Goal: Book appointment/travel/reservation

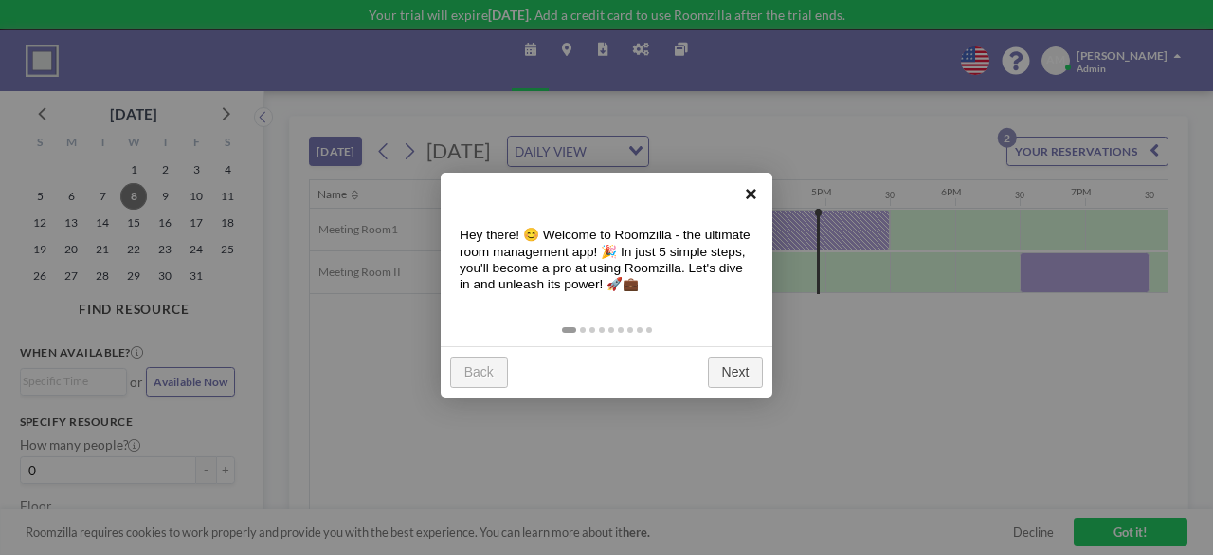
scroll to position [0, 1972]
click at [745, 193] on link "×" at bounding box center [751, 194] width 43 height 43
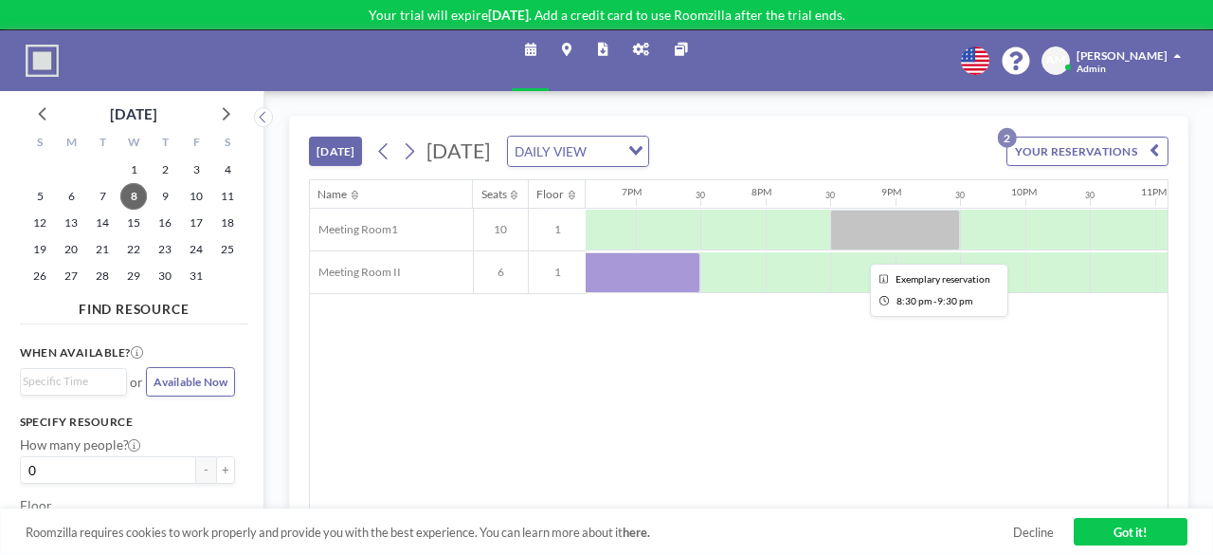
scroll to position [0, 2536]
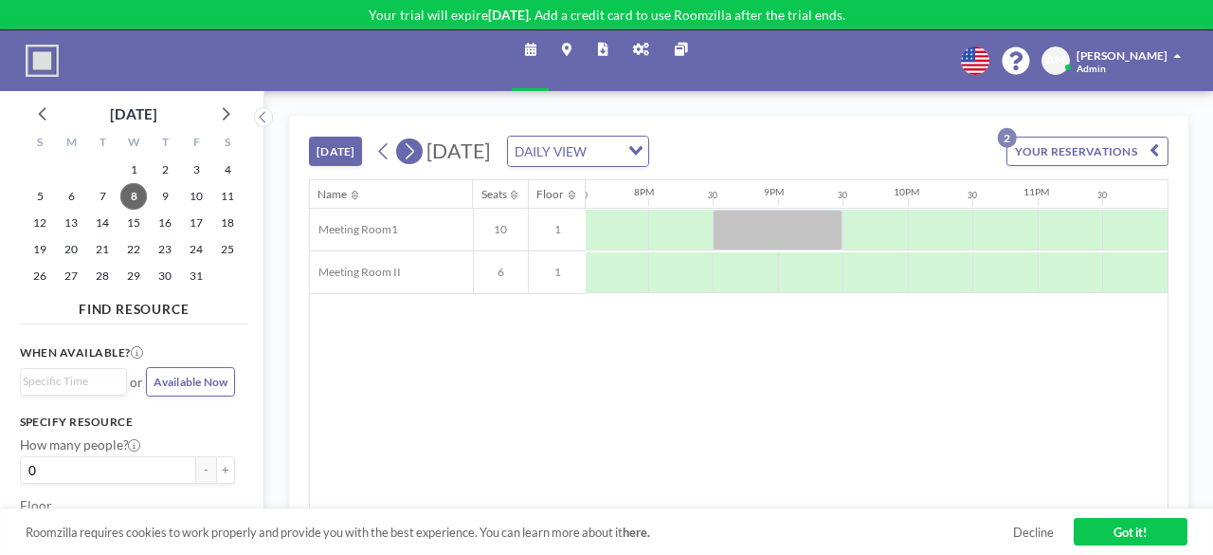
click at [403, 155] on icon at bounding box center [409, 151] width 15 height 25
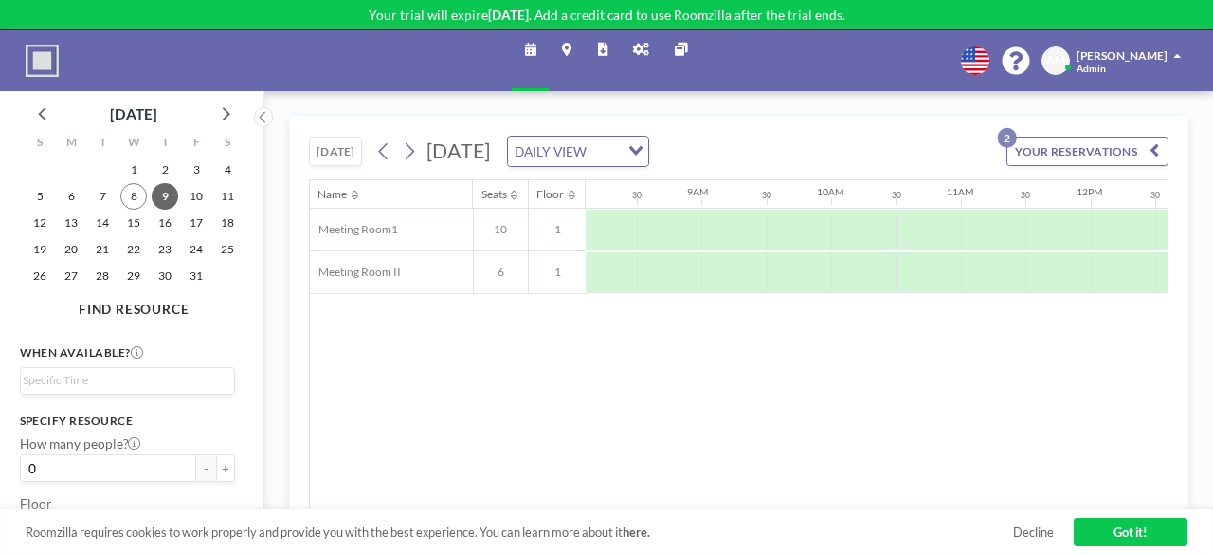
scroll to position [0, 1054]
click at [874, 213] on div at bounding box center [862, 229] width 64 height 41
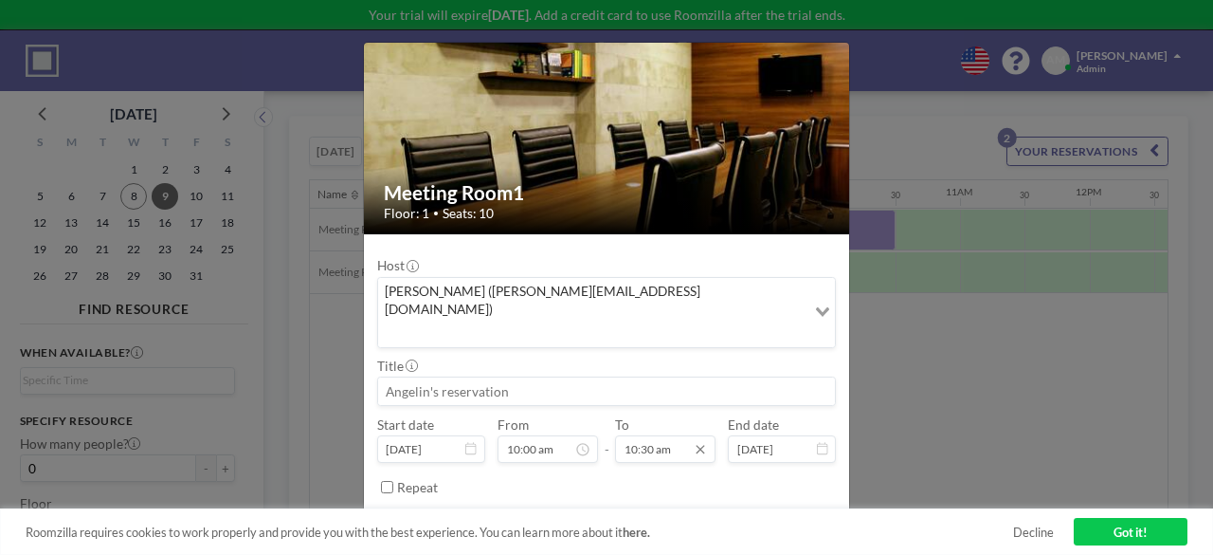
scroll to position [652, 0]
click at [610, 473] on div "Repeat" at bounding box center [616, 487] width 439 height 28
click at [758, 514] on button "BOOK NOW" at bounding box center [795, 528] width 83 height 29
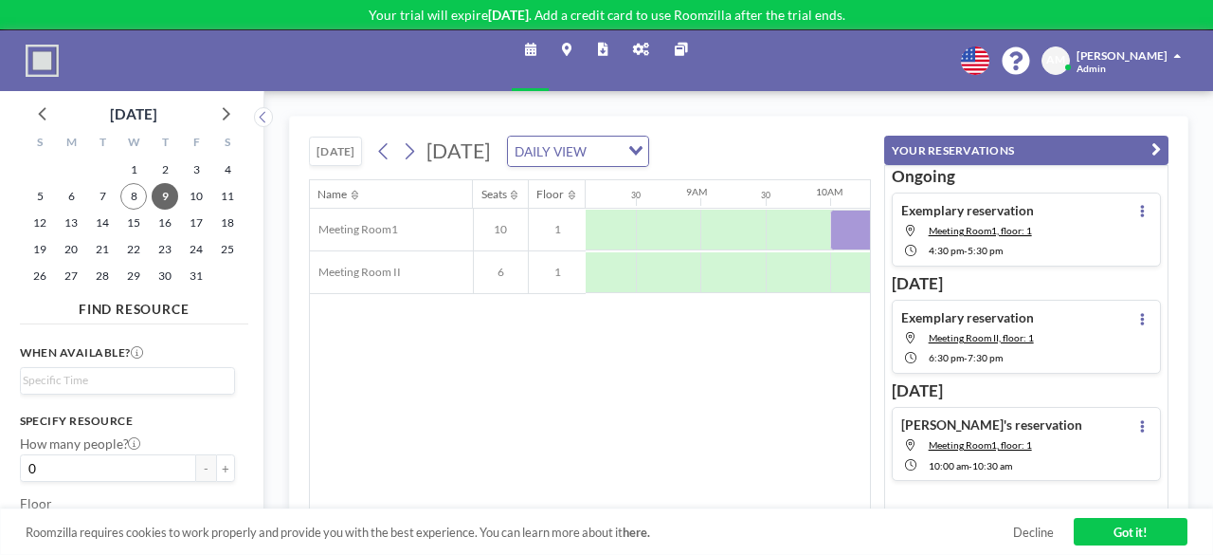
click at [1107, 526] on link "Got it!" at bounding box center [1131, 532] width 114 height 28
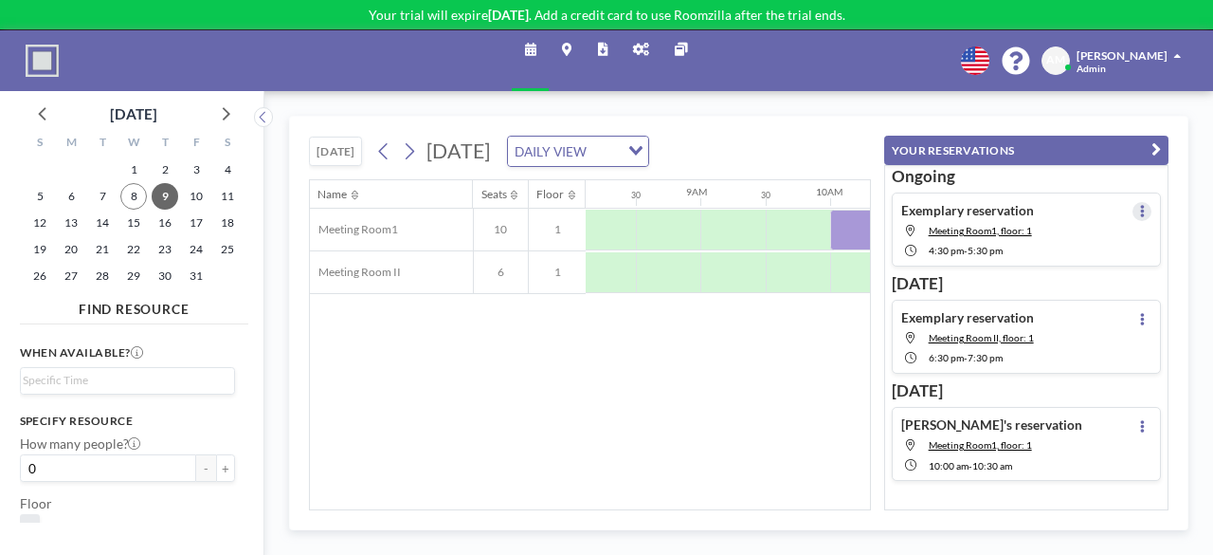
click at [1140, 211] on icon at bounding box center [1142, 211] width 5 height 12
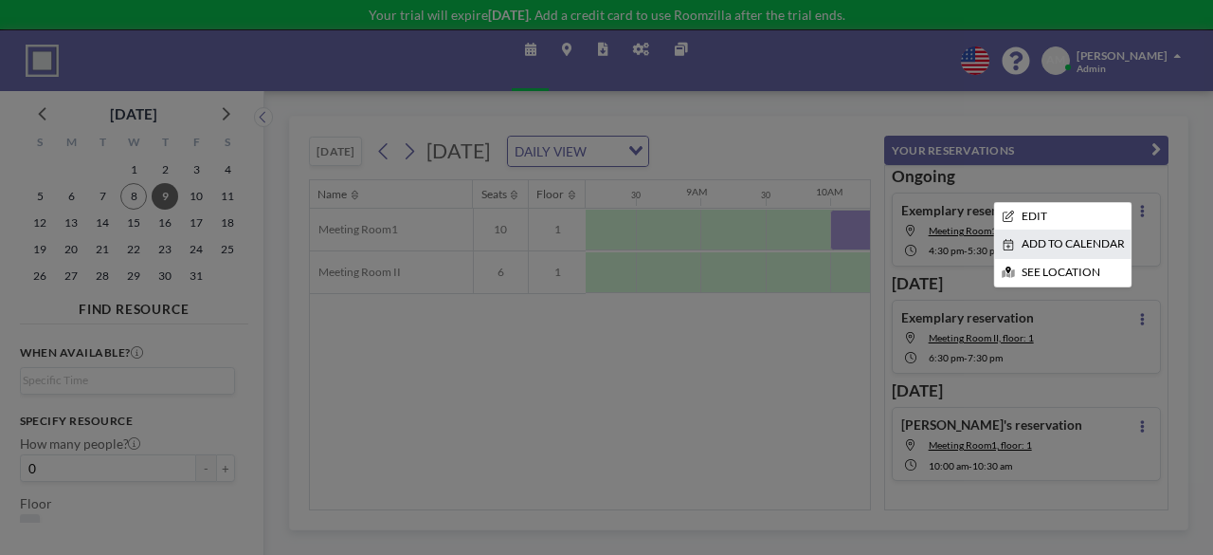
click at [1081, 238] on li "ADD TO CALENDAR" at bounding box center [1062, 243] width 137 height 27
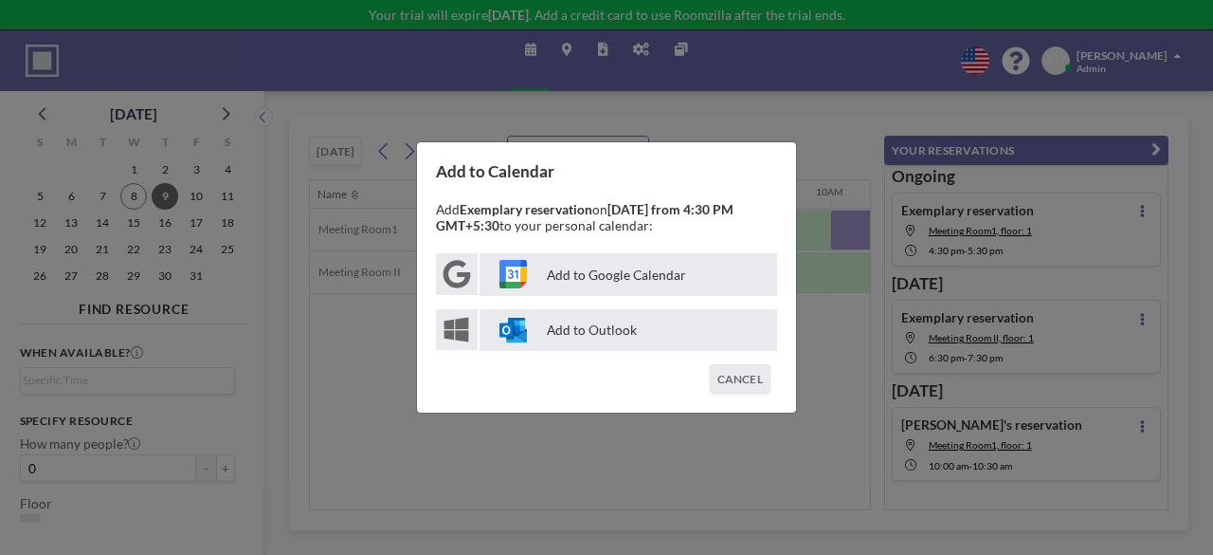
click at [675, 287] on p "Add to Google Calendar" at bounding box center [629, 274] width 298 height 43
click at [325, 368] on div "Add to Calendar Add Exemplary reservation on [DATE] from 4:30 PM GMT+5:30 to yo…" at bounding box center [606, 277] width 1213 height 555
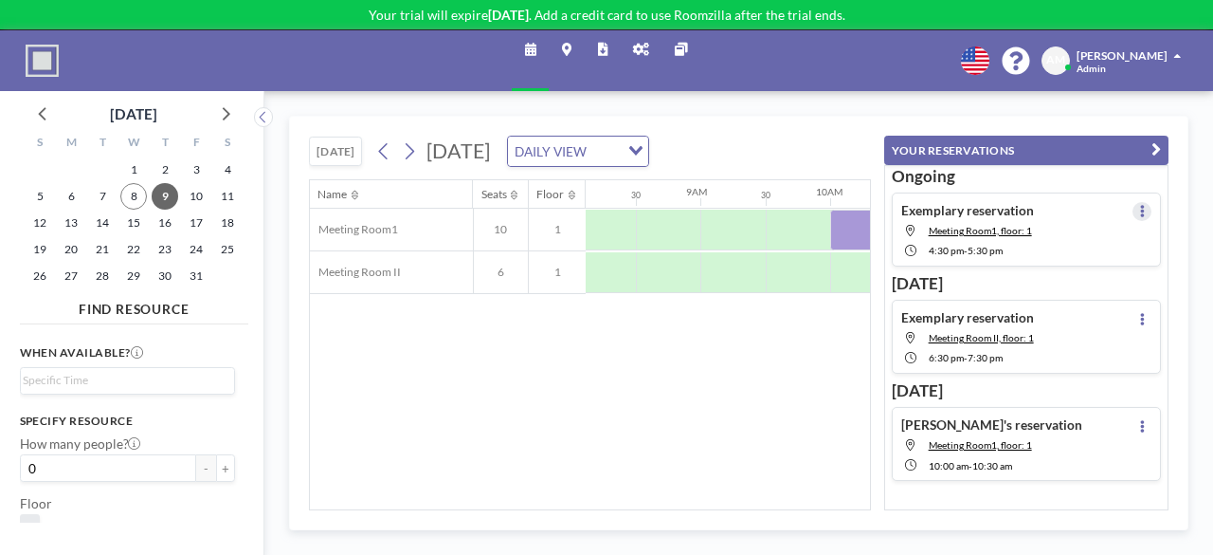
click at [1140, 209] on icon at bounding box center [1142, 211] width 5 height 12
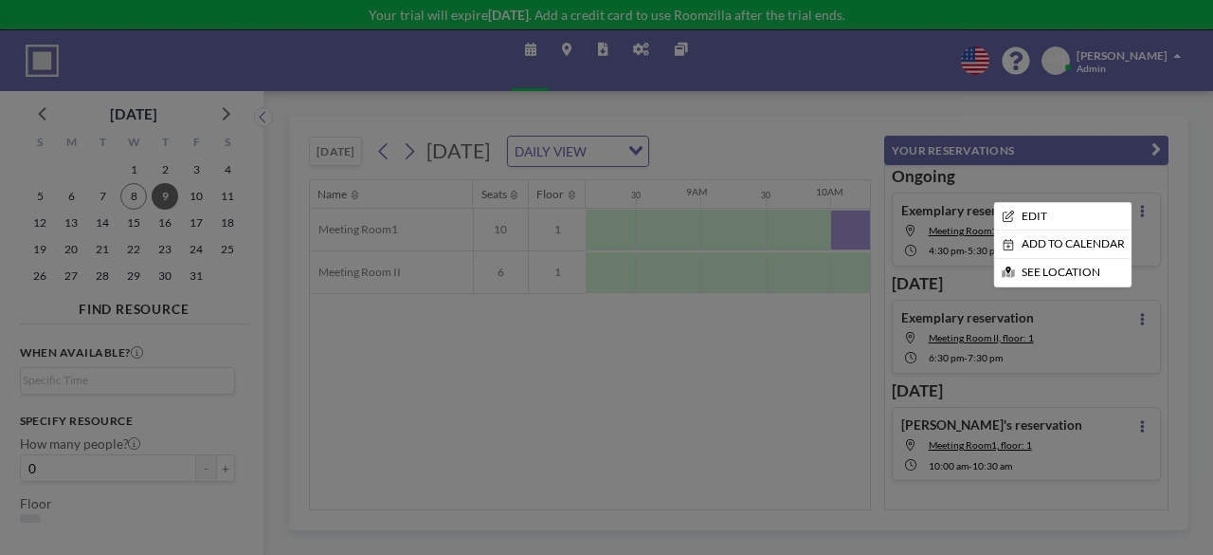
click at [719, 397] on div at bounding box center [606, 277] width 1213 height 555
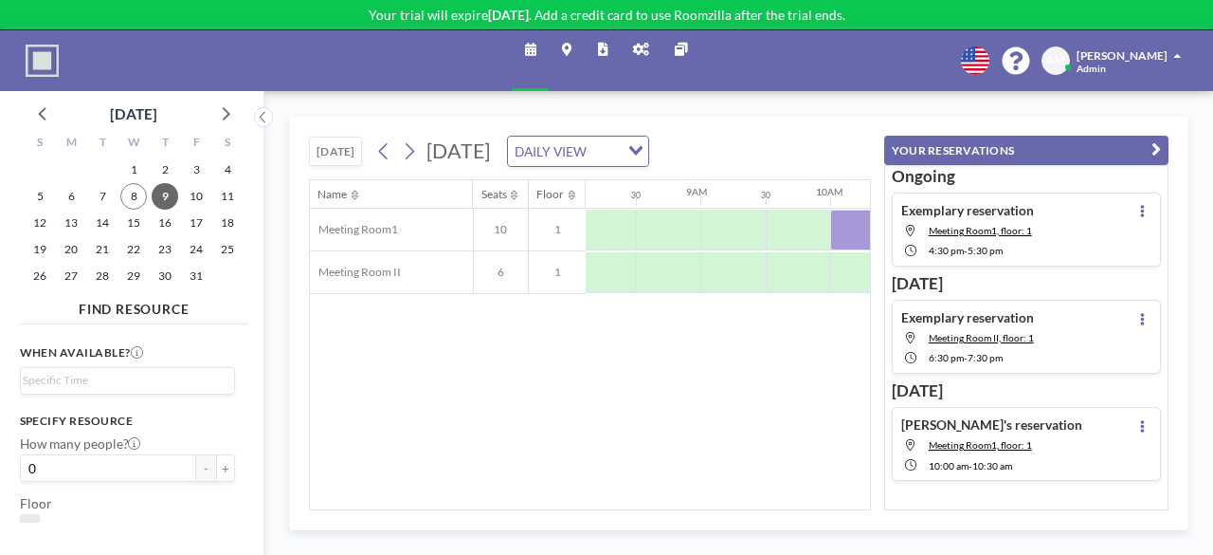
click at [601, 46] on icon at bounding box center [602, 50] width 9 height 13
